Goal: Check status: Check status

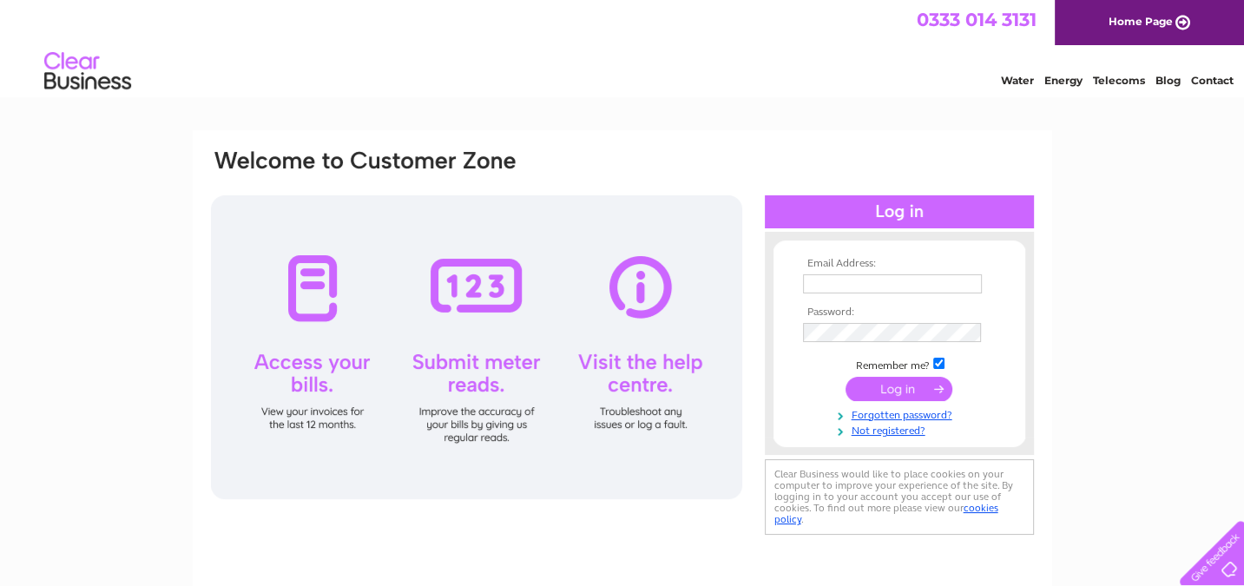
type input "magz@stornowaytrust.org.uk"
click at [910, 384] on input "submit" at bounding box center [898, 389] width 107 height 24
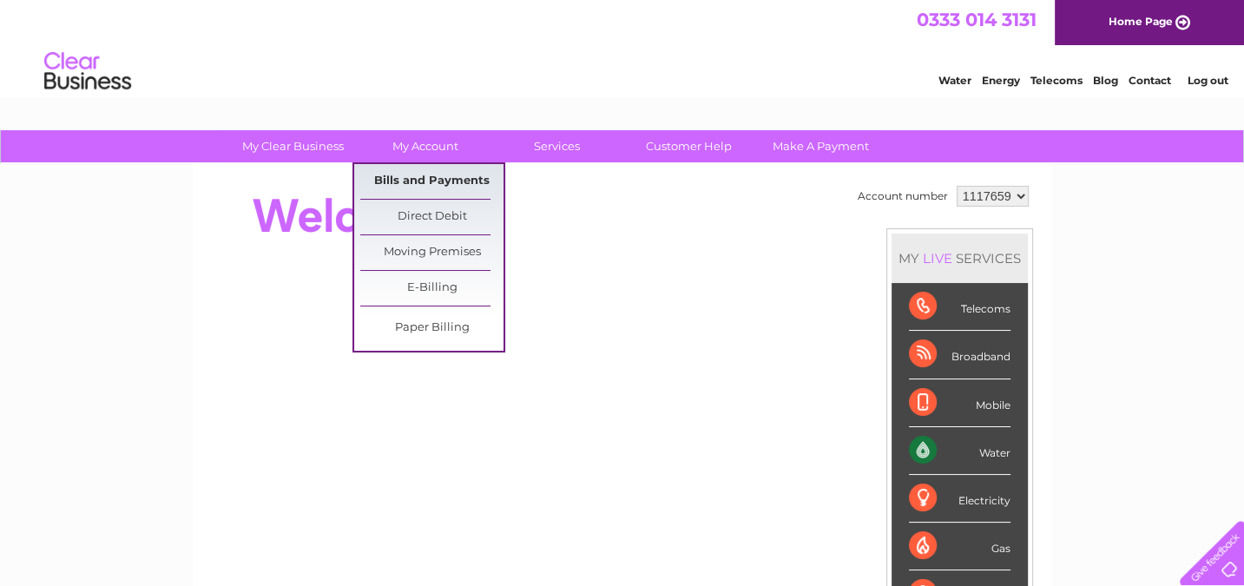
click at [411, 182] on link "Bills and Payments" at bounding box center [431, 181] width 143 height 35
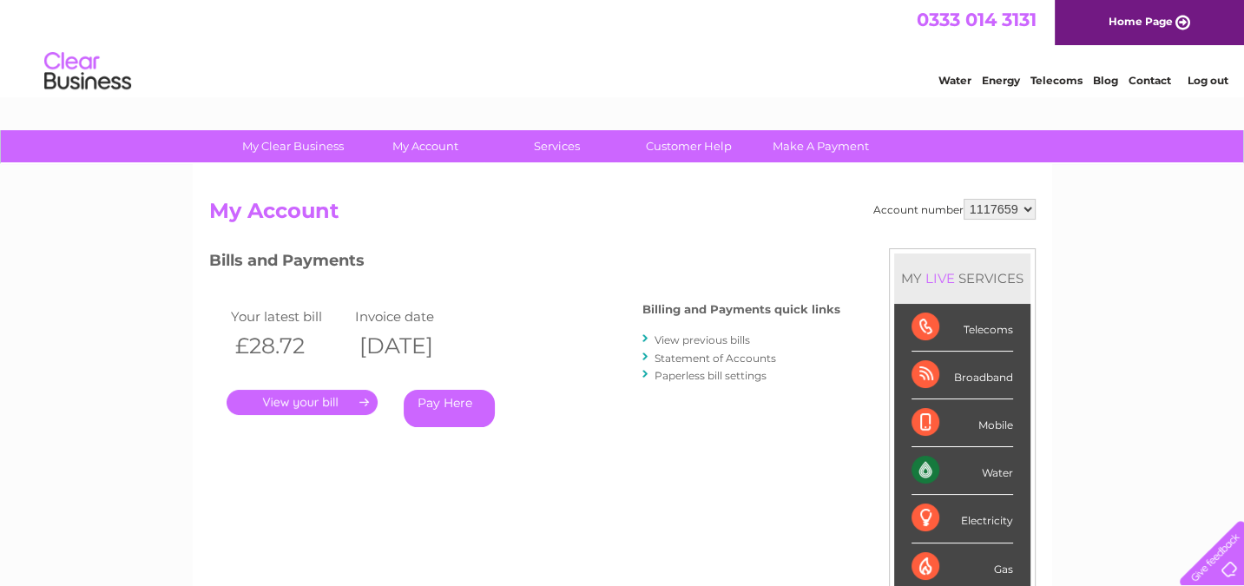
click at [733, 352] on link "Statement of Accounts" at bounding box center [715, 358] width 122 height 13
